Goal: Transaction & Acquisition: Purchase product/service

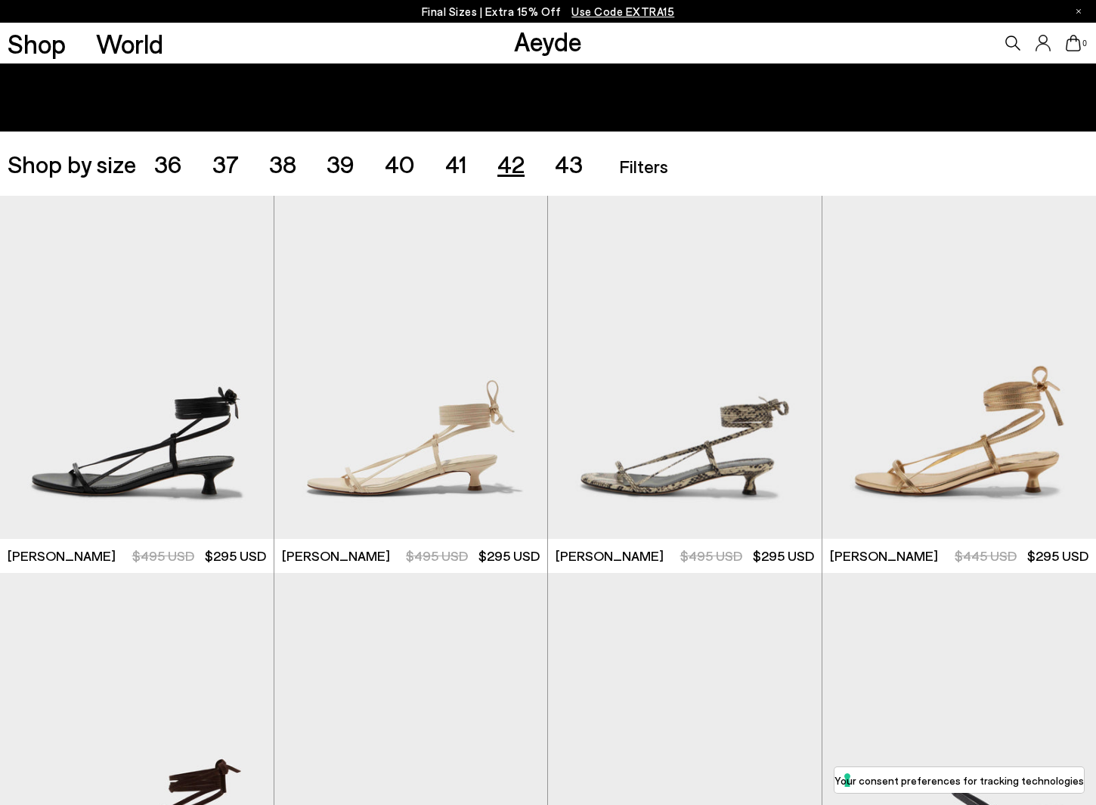
click at [519, 166] on span "42" at bounding box center [511, 163] width 27 height 29
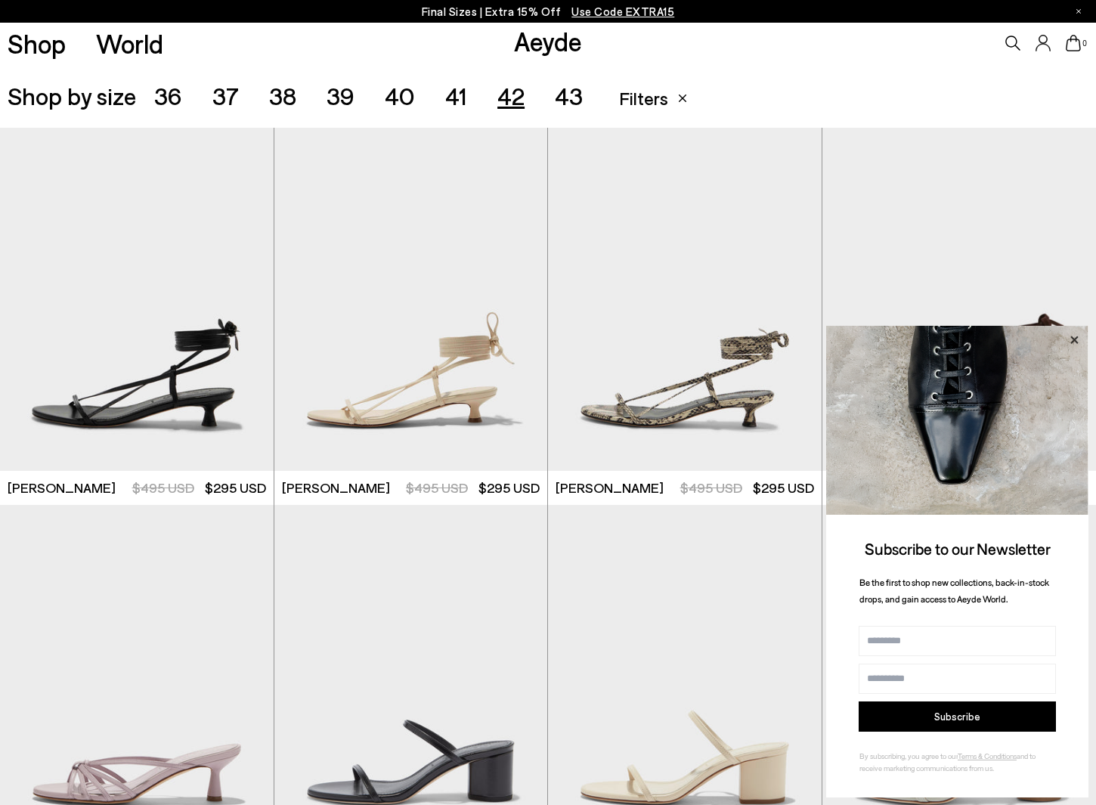
click at [1075, 340] on icon at bounding box center [1075, 340] width 8 height 8
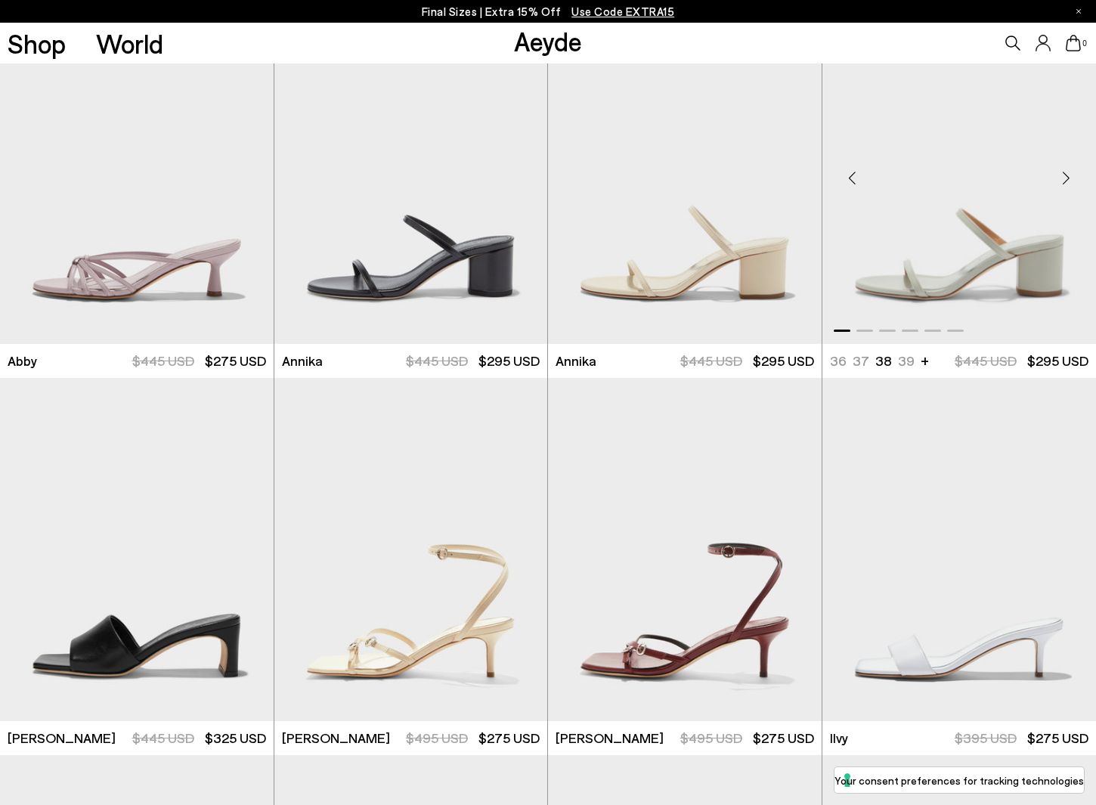
scroll to position [816, 0]
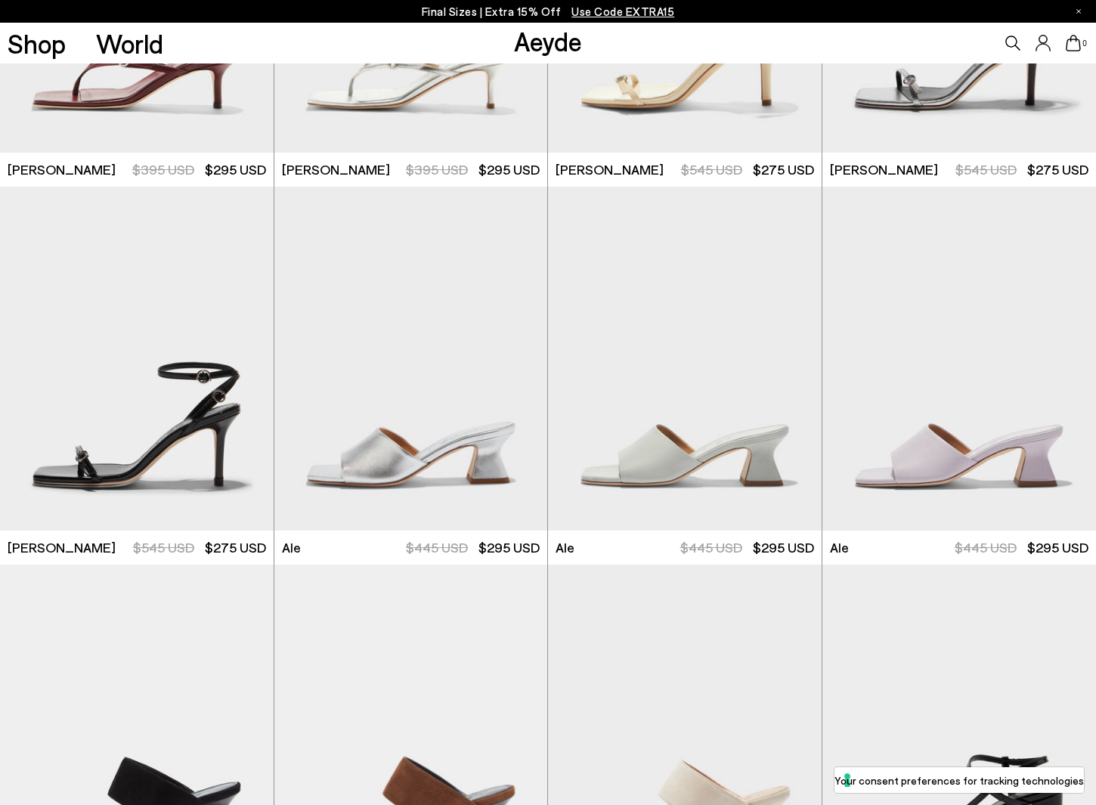
scroll to position [1882, 0]
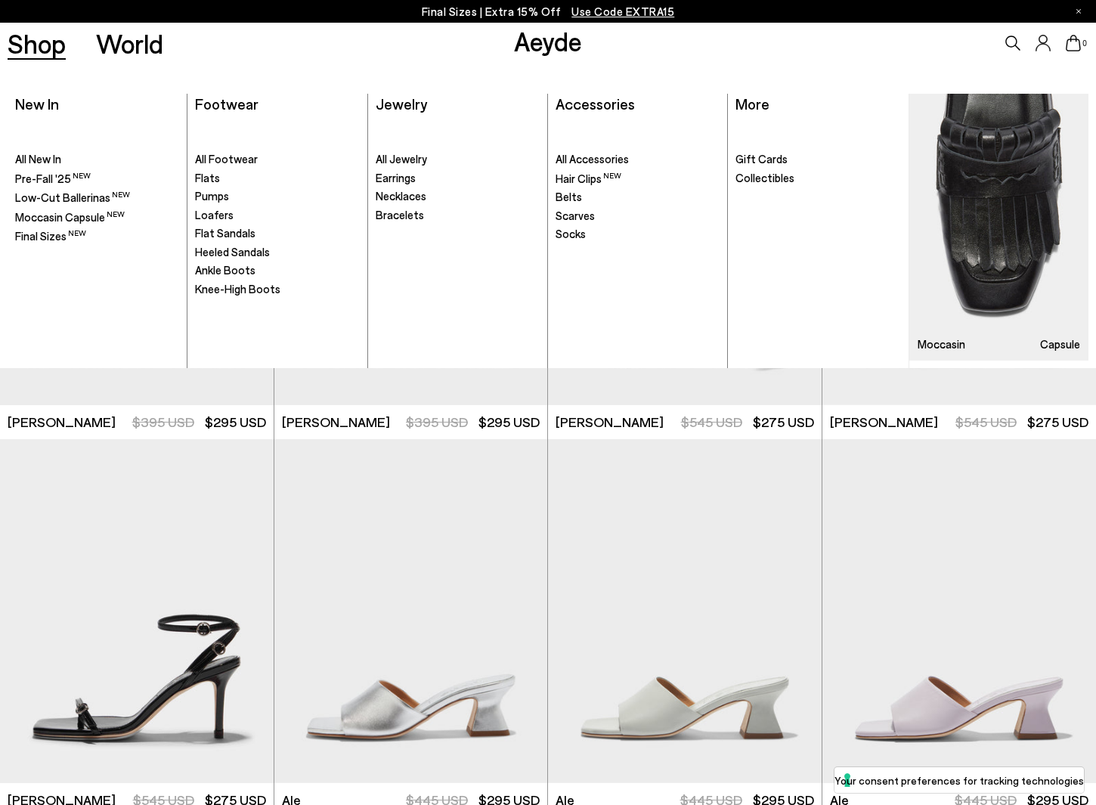
click at [229, 292] on span "Knee-High Boots" at bounding box center [237, 289] width 85 height 14
